Goal: Check status: Check status

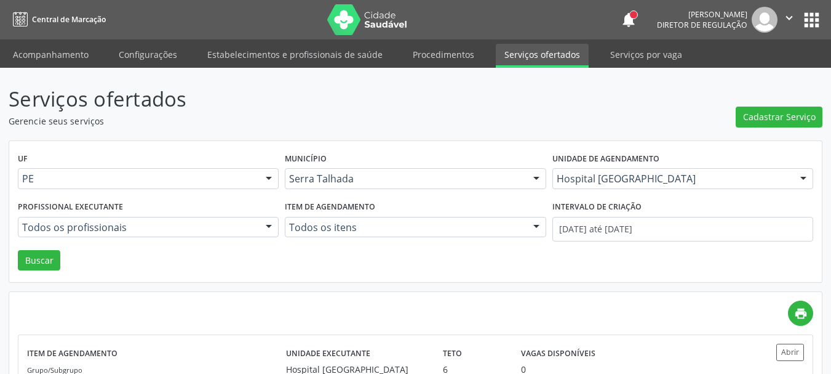
scroll to position [67, 0]
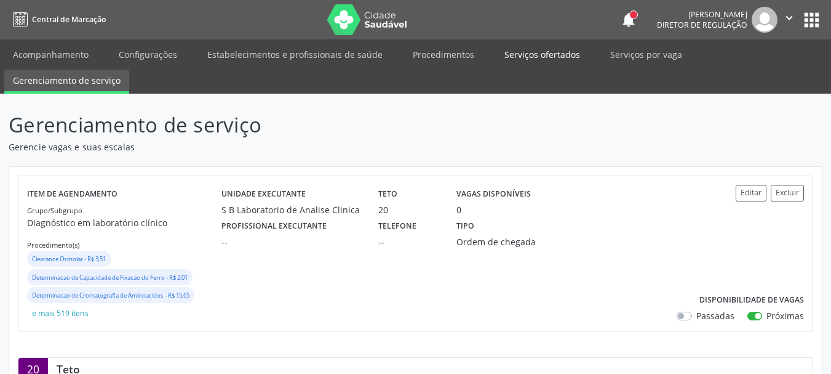
click at [535, 60] on link "Serviços ofertados" at bounding box center [542, 55] width 93 height 22
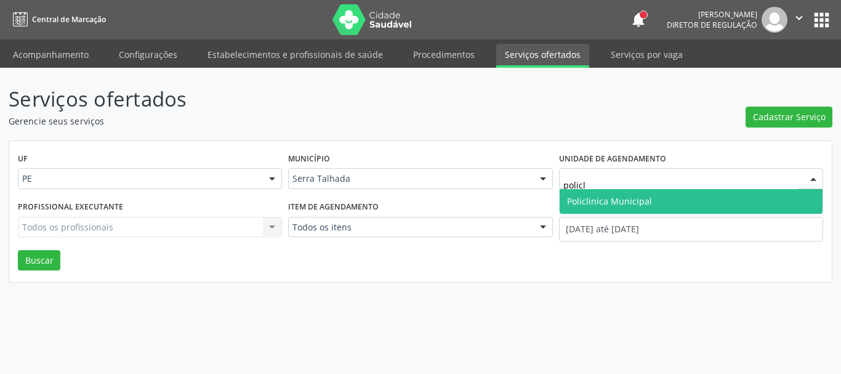
type input "policli"
click at [627, 202] on span "Policlinica Municipal" at bounding box center [609, 201] width 85 height 12
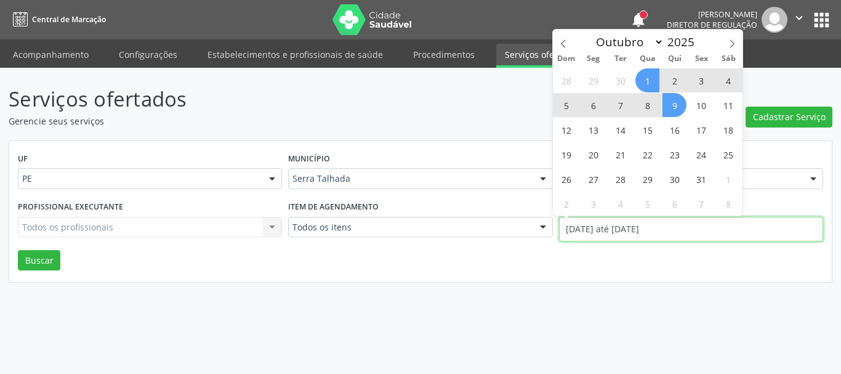
click at [612, 228] on input "01/10/2025 até 09/10/2025" at bounding box center [691, 229] width 264 height 25
click at [565, 46] on icon at bounding box center [563, 43] width 9 height 9
select select "8"
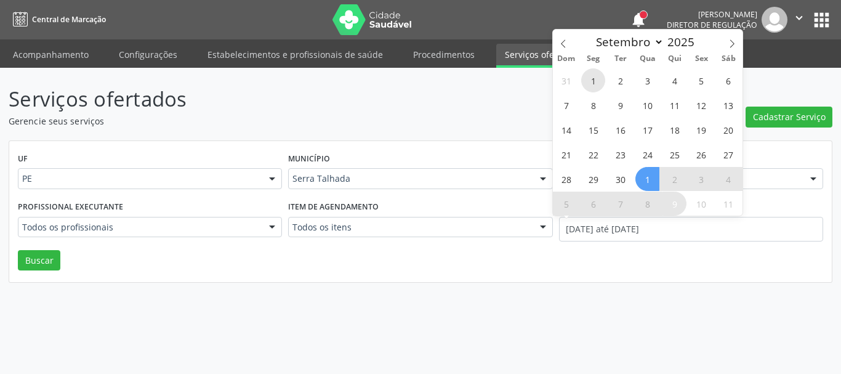
click at [589, 79] on span "1" at bounding box center [593, 80] width 24 height 24
type input "01/09/2025"
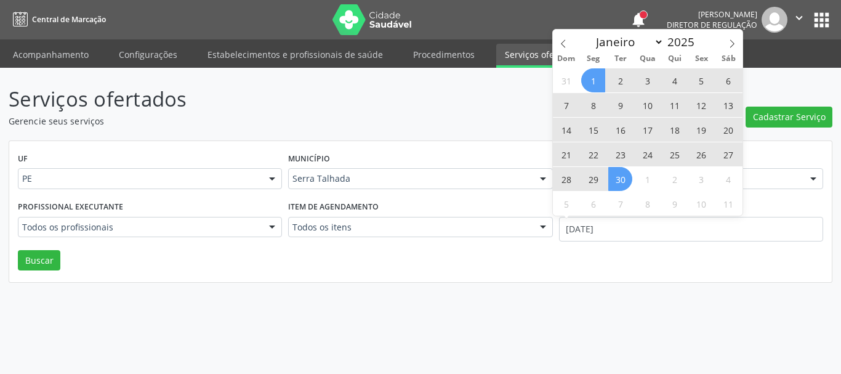
click at [613, 184] on span "30" at bounding box center [620, 179] width 24 height 24
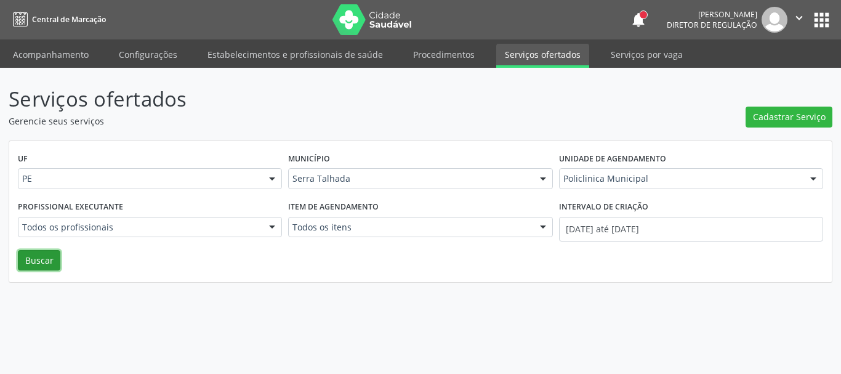
click at [46, 258] on button "Buscar" at bounding box center [39, 260] width 42 height 21
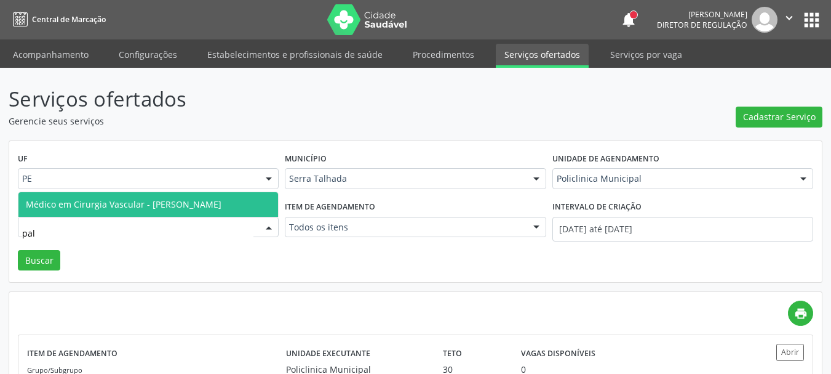
type input "palo"
click at [168, 210] on span "Médico em Cirurgia Vascular - Paloma Karine Araujo da Silva" at bounding box center [148, 204] width 260 height 25
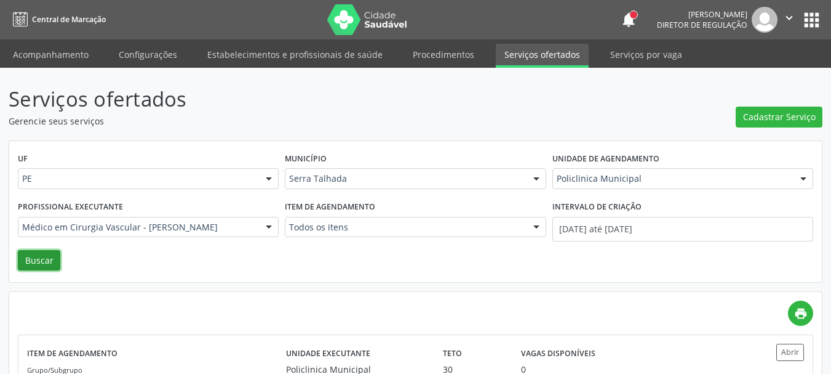
click at [47, 257] on button "Buscar" at bounding box center [39, 260] width 42 height 21
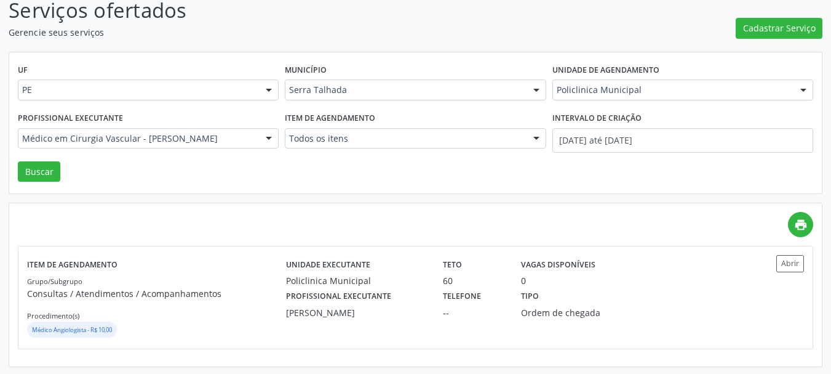
scroll to position [90, 0]
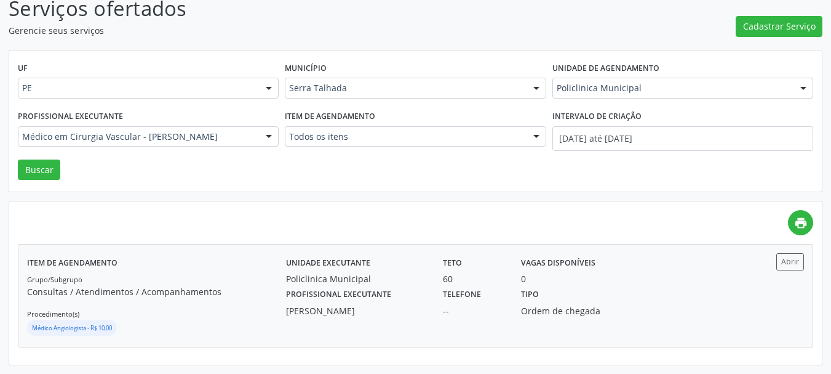
click at [781, 274] on div "Abrir" at bounding box center [772, 295] width 65 height 84
click at [788, 257] on button "Abrir" at bounding box center [791, 261] width 28 height 17
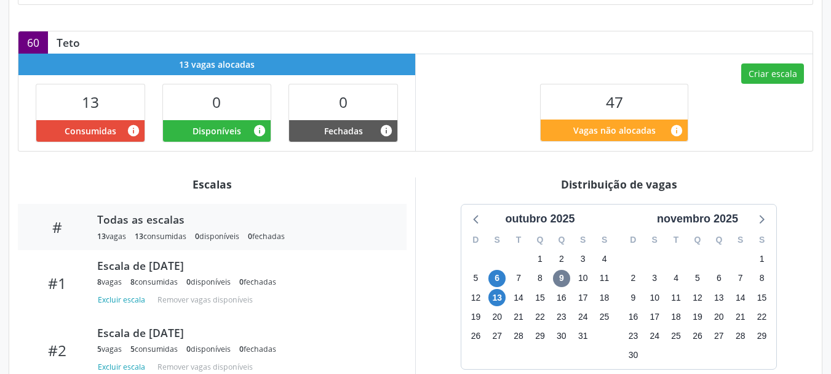
scroll to position [308, 0]
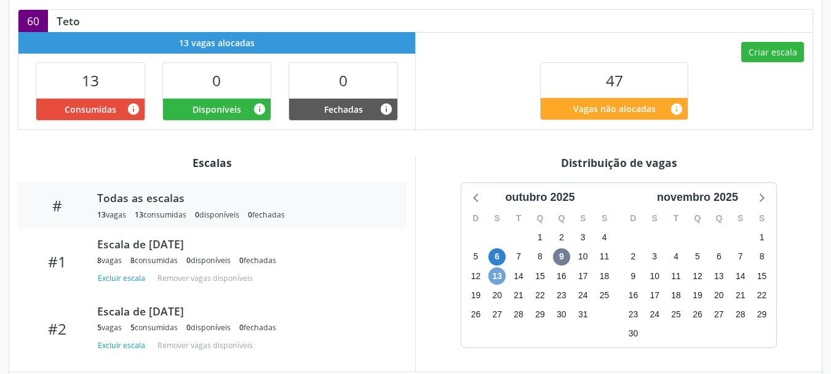
click at [496, 267] on span "13" at bounding box center [497, 275] width 17 height 17
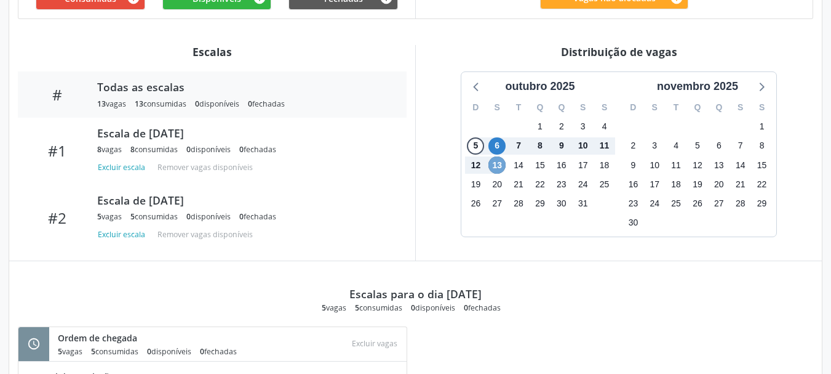
scroll to position [406, 0]
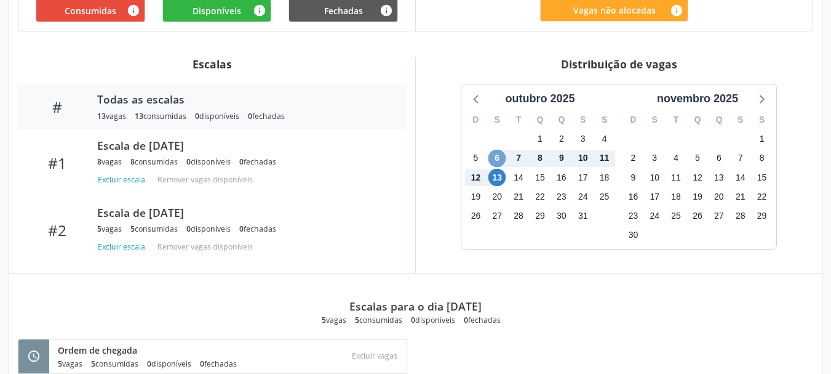
click at [493, 150] on span "6" at bounding box center [497, 158] width 17 height 17
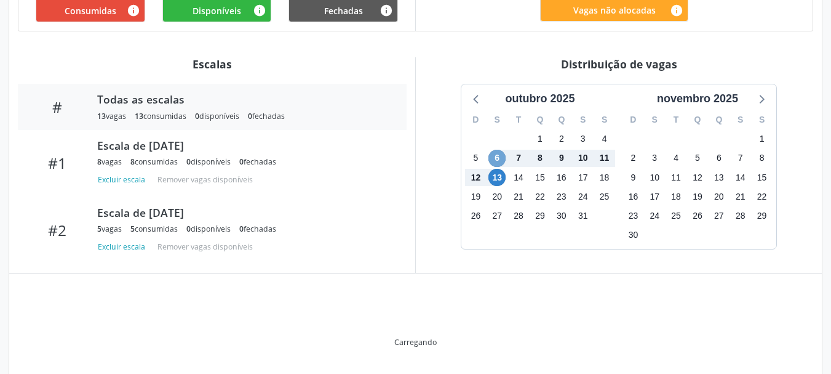
click at [493, 150] on span "6" at bounding box center [497, 158] width 17 height 17
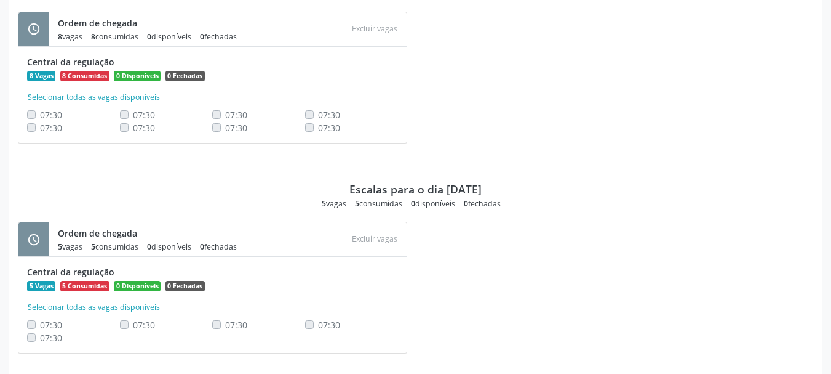
scroll to position [739, 0]
